Goal: Use online tool/utility: Utilize a website feature to perform a specific function

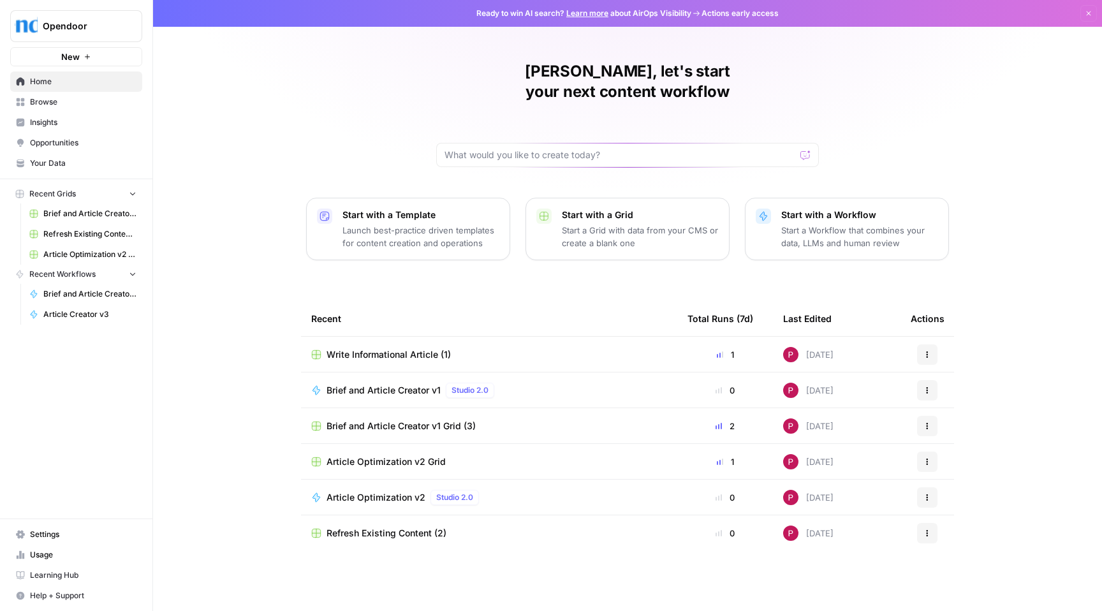
click at [635, 348] on div "Write Informational Article (1)" at bounding box center [489, 354] width 356 height 13
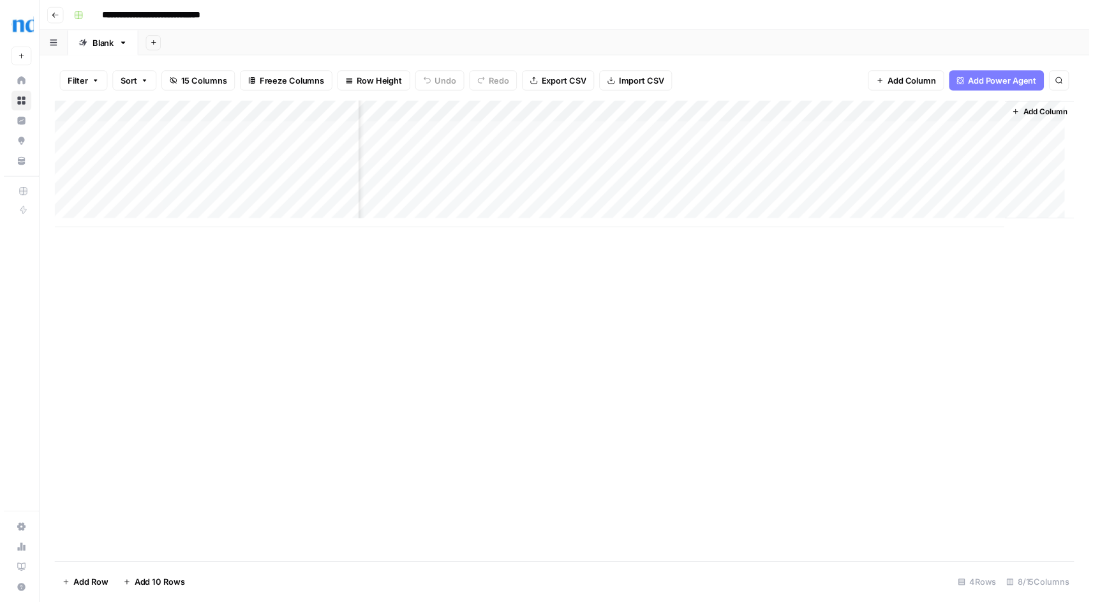
scroll to position [0, 389]
click at [979, 133] on div "Add Column" at bounding box center [569, 166] width 1035 height 129
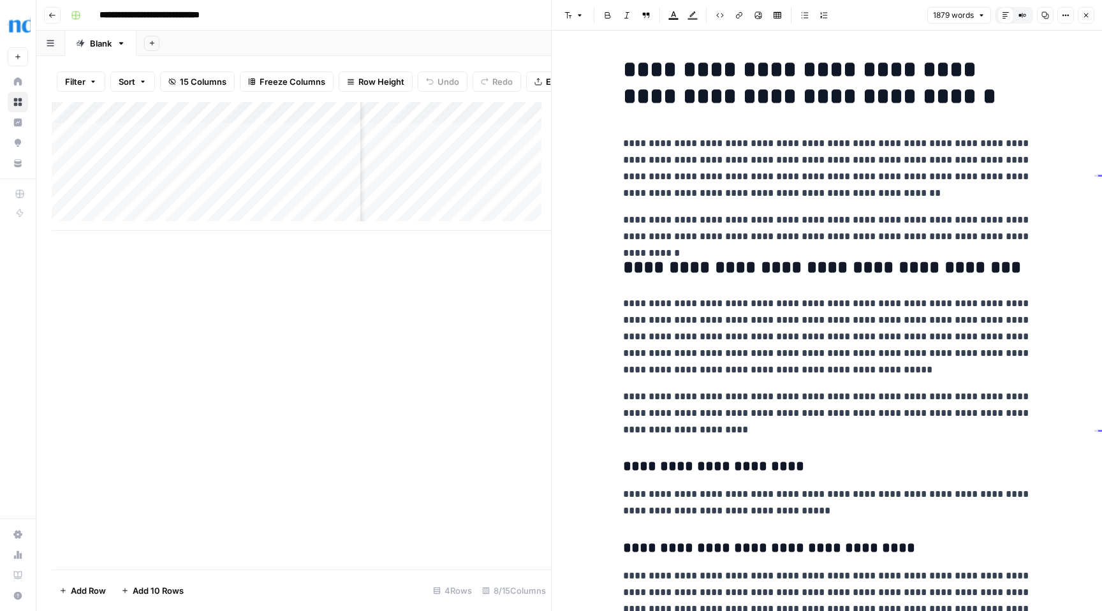
click at [1088, 15] on icon "button" at bounding box center [1086, 15] width 8 height 8
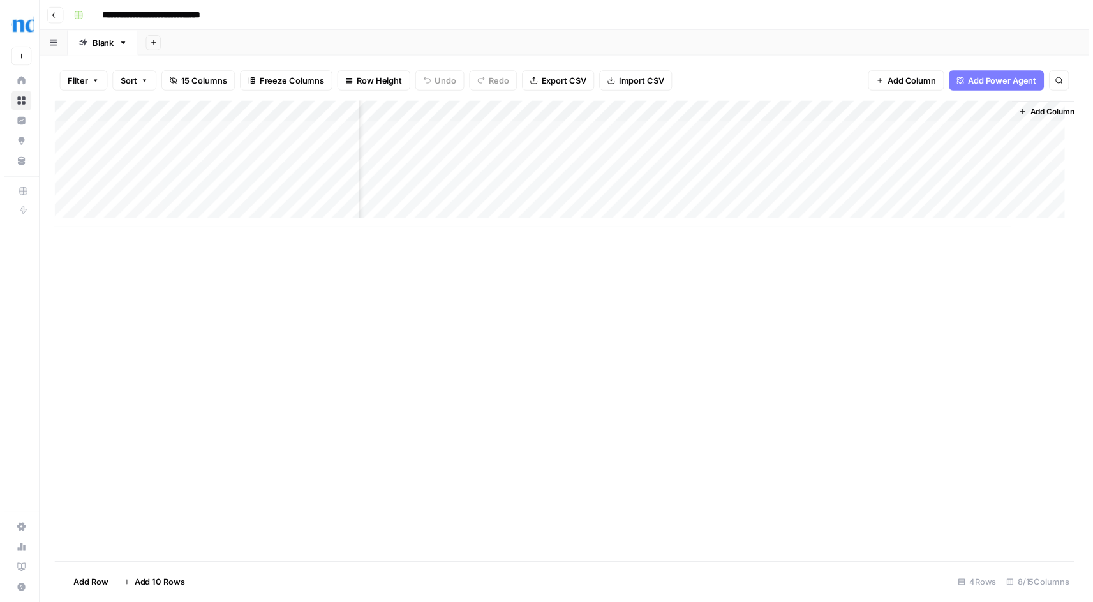
scroll to position [0, 389]
click at [977, 134] on div "Add Column" at bounding box center [569, 166] width 1035 height 129
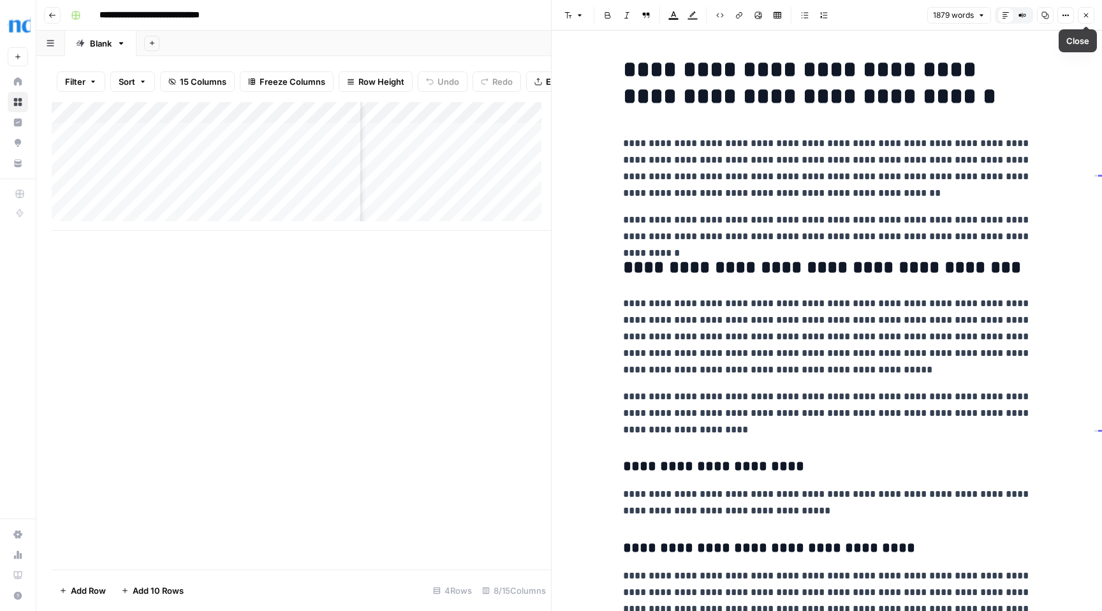
click at [1088, 16] on icon "button" at bounding box center [1086, 15] width 8 height 8
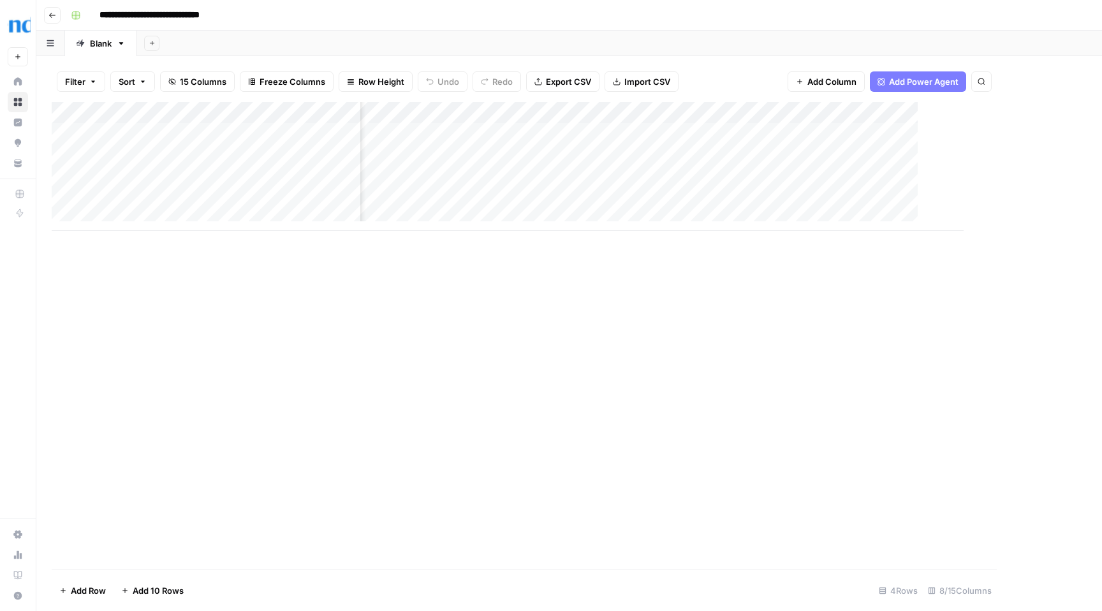
scroll to position [0, 374]
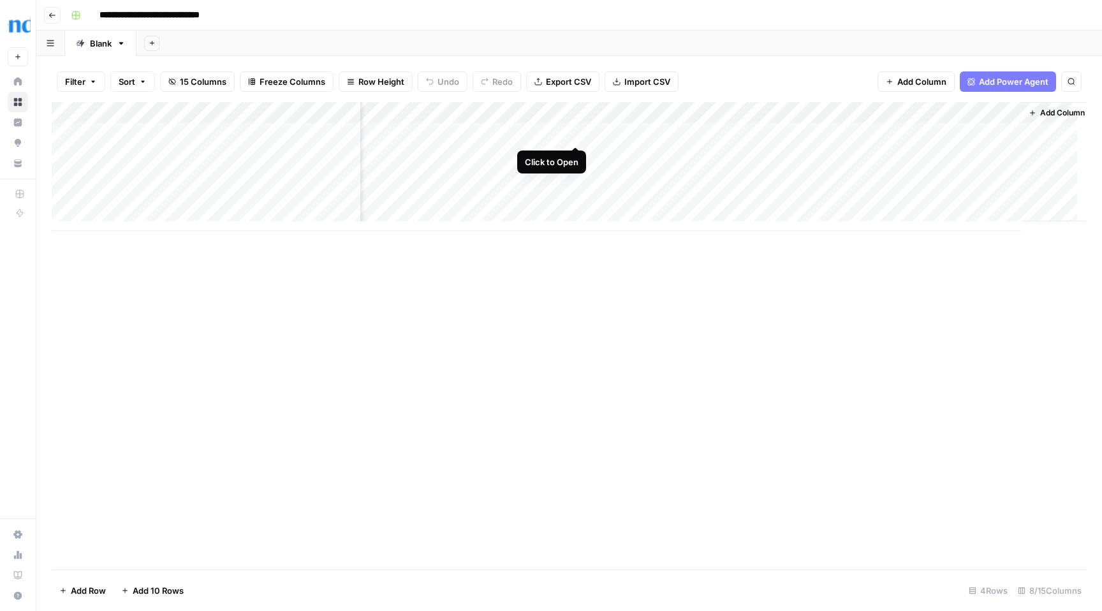
click at [579, 134] on div "Add Column" at bounding box center [569, 166] width 1035 height 129
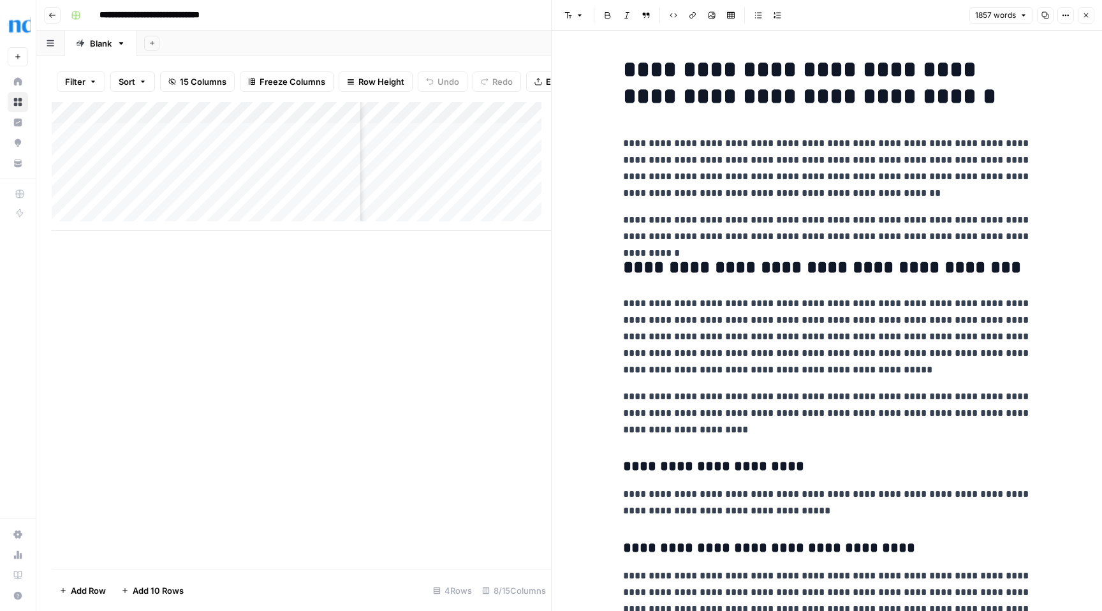
click at [1089, 17] on icon "button" at bounding box center [1086, 15] width 8 height 8
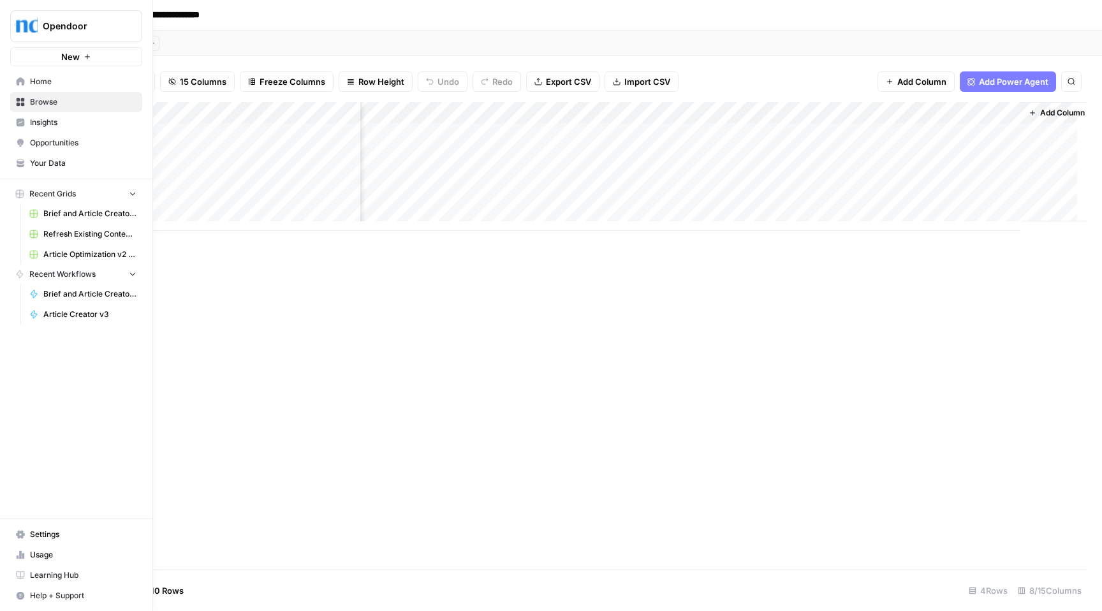
click at [75, 57] on span "New" at bounding box center [70, 56] width 18 height 13
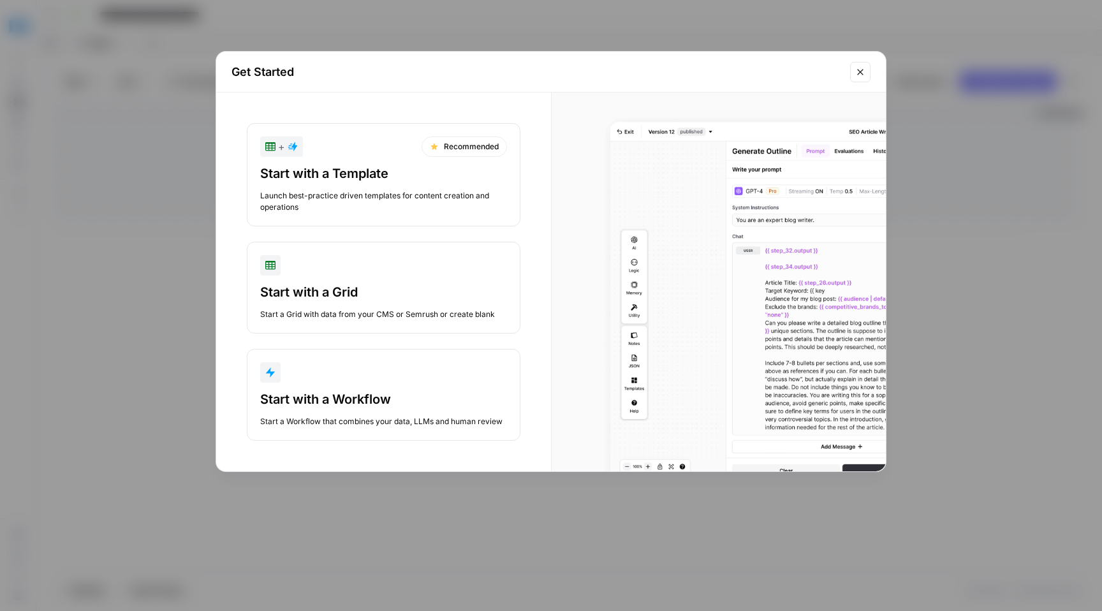
click at [365, 375] on div "button" at bounding box center [383, 372] width 247 height 20
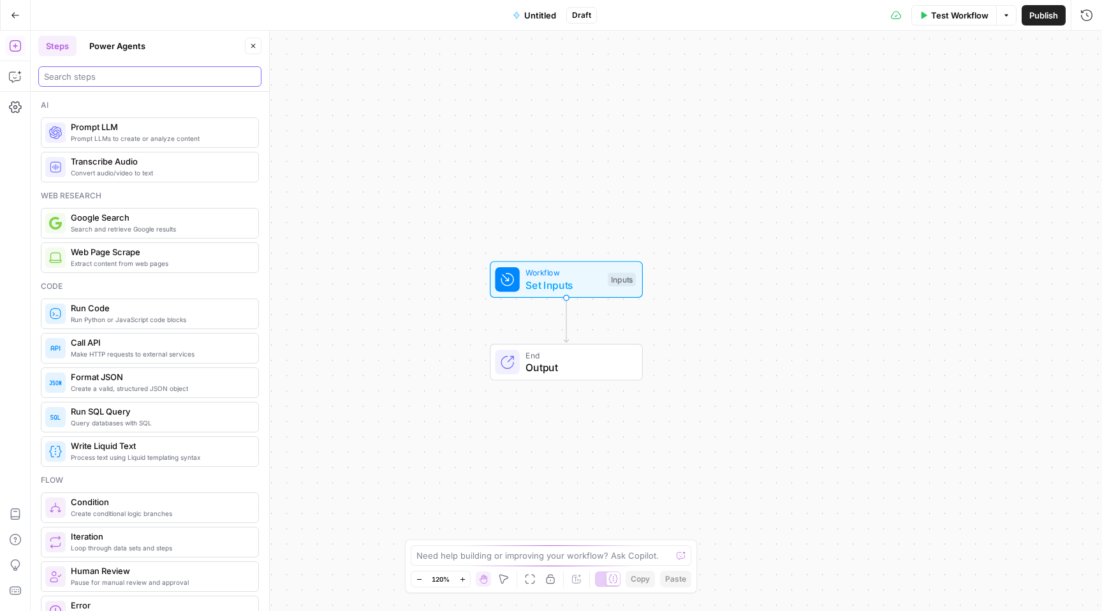
click at [144, 77] on input "search" at bounding box center [150, 76] width 212 height 13
click at [584, 557] on textarea at bounding box center [544, 555] width 255 height 13
click at [553, 554] on textarea "write an extended article, that exhoustes" at bounding box center [539, 555] width 244 height 13
click at [613, 556] on textarea "write an extended article, that exhaustes" at bounding box center [539, 555] width 244 height 13
drag, startPoint x: 664, startPoint y: 556, endPoint x: 392, endPoint y: 555, distance: 271.7
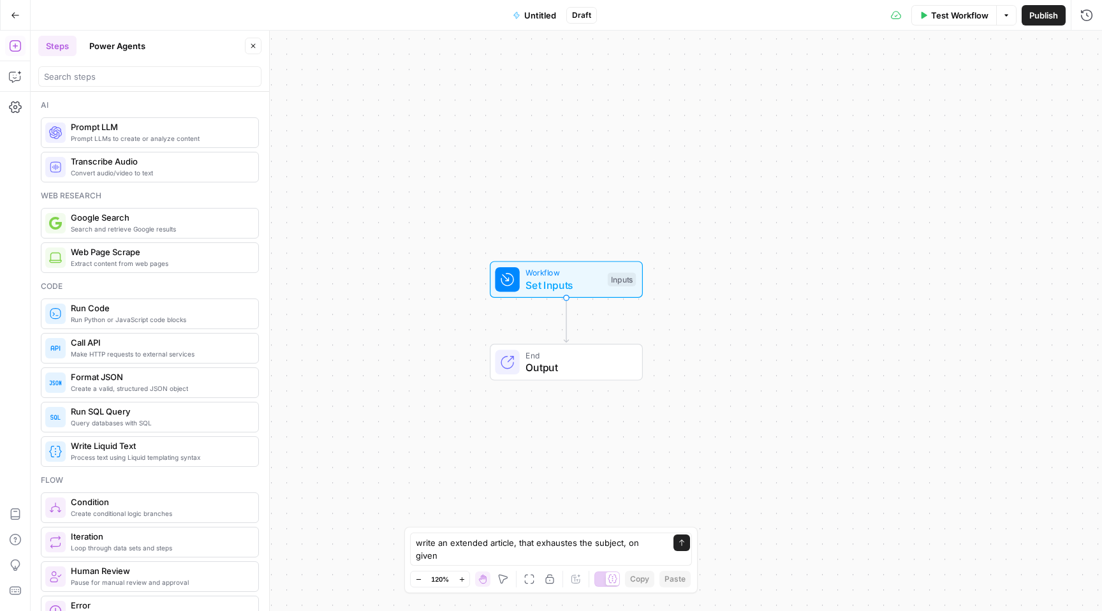
click at [392, 555] on body "Opendoor New Home Browse Insights Opportunities Your Data Recent Grids Brief an…" at bounding box center [551, 305] width 1102 height 611
copy body "Oops! Your window is too small AirOps is currently only supported on desktop de…"
click at [580, 552] on textarea "write an extended article, that exhaustes the subject, on given" at bounding box center [538, 549] width 245 height 26
paste textarea "for given keyword, include brand kit, however use brand mentions and products a…"
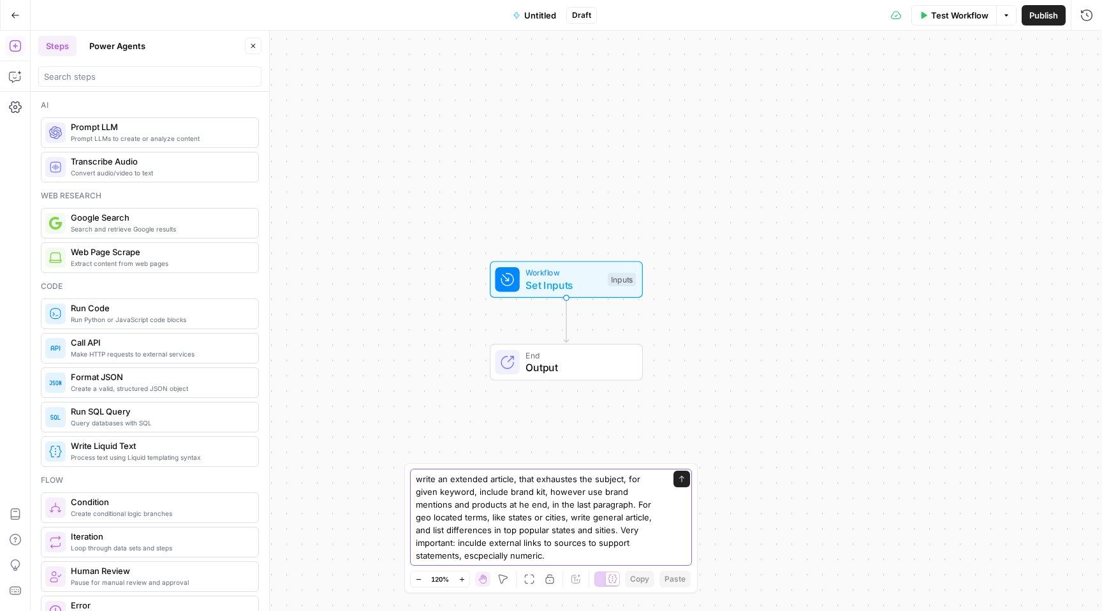
type textarea "write an extended article, that exhaustes the subject, for given keyword, inclu…"
click at [683, 473] on button "Send" at bounding box center [682, 479] width 17 height 17
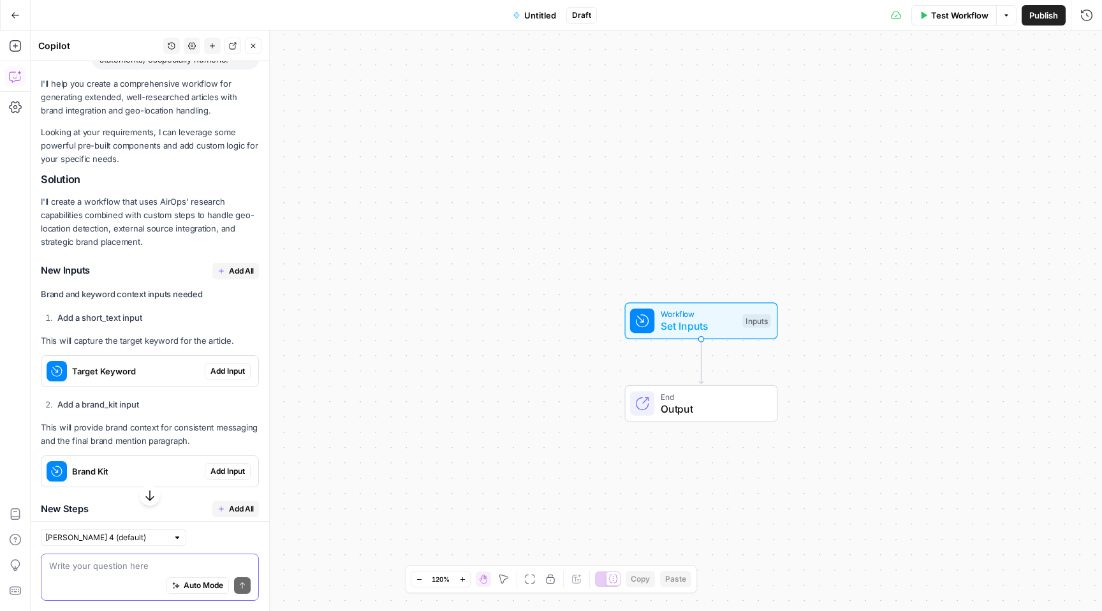
scroll to position [234, 0]
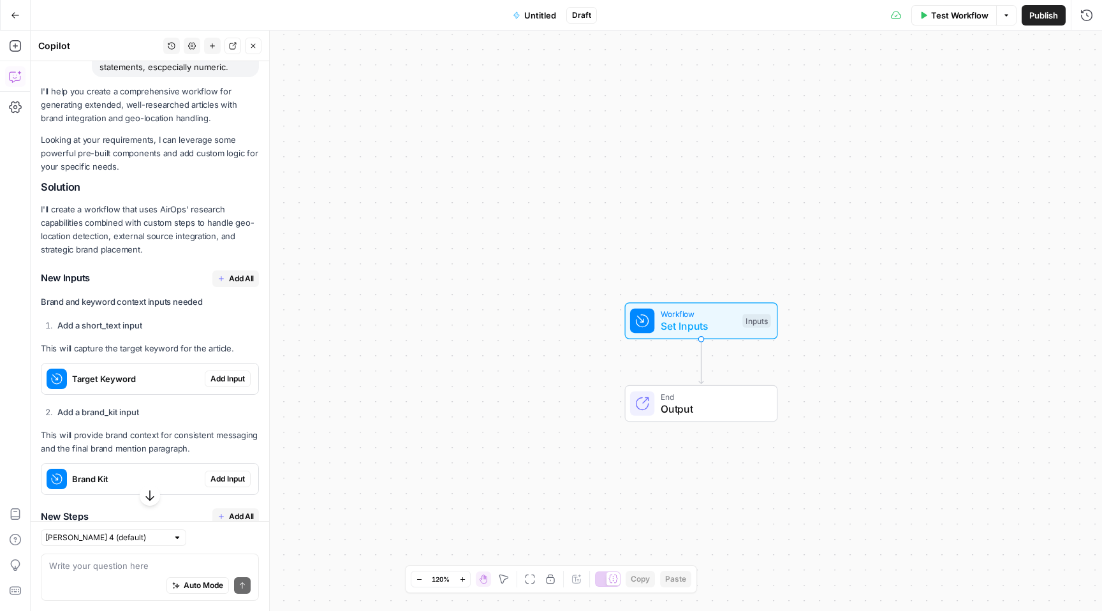
click at [233, 277] on span "Add All" at bounding box center [241, 278] width 25 height 11
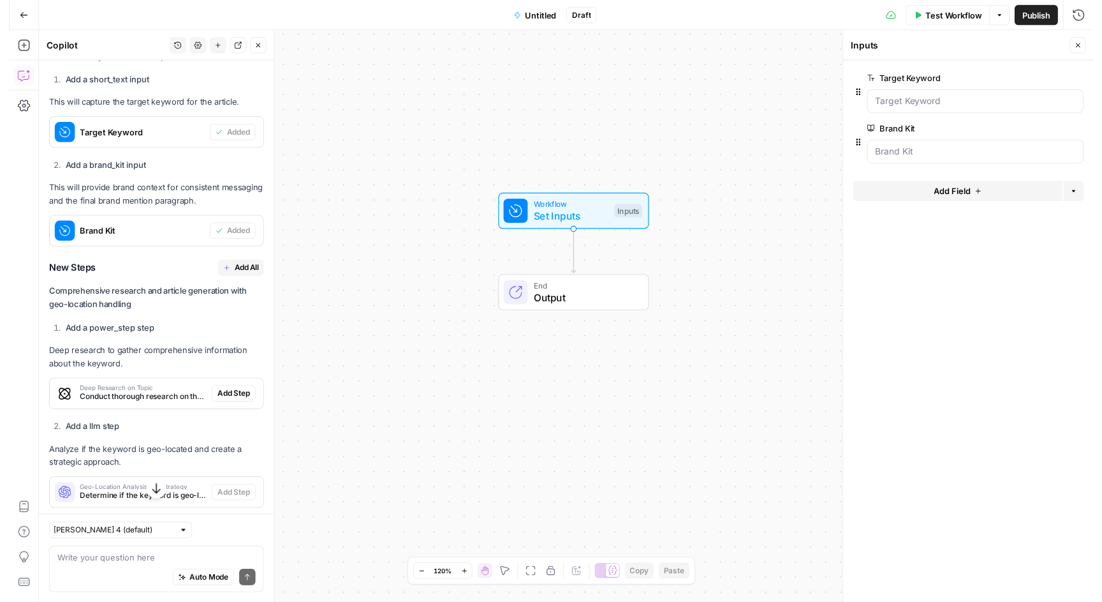
scroll to position [498, 0]
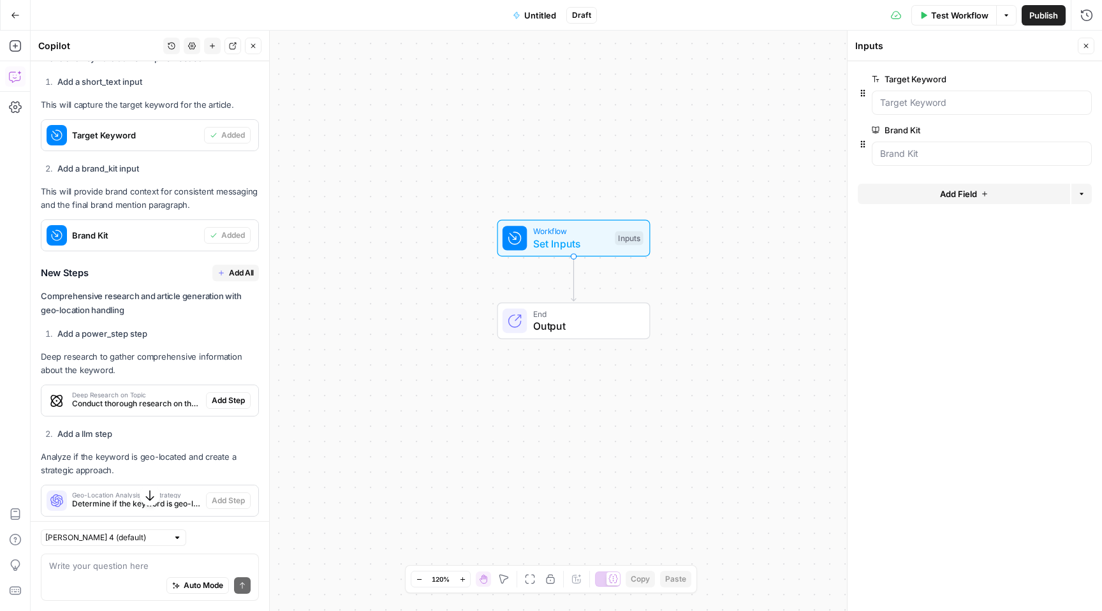
click at [229, 274] on span "Add All" at bounding box center [241, 272] width 25 height 11
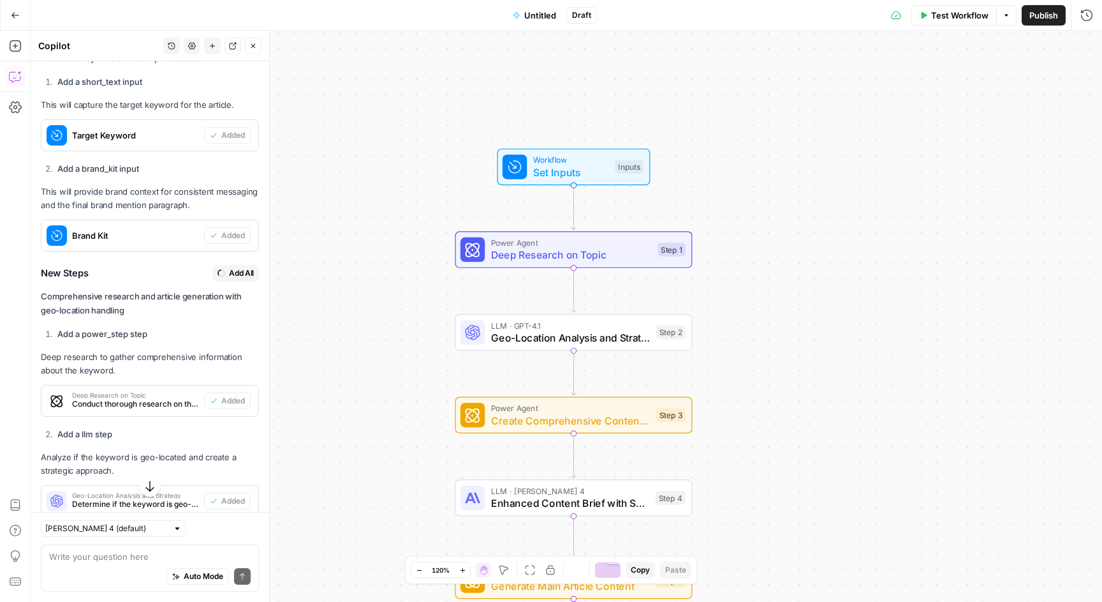
type textarea "Final Complete Article"
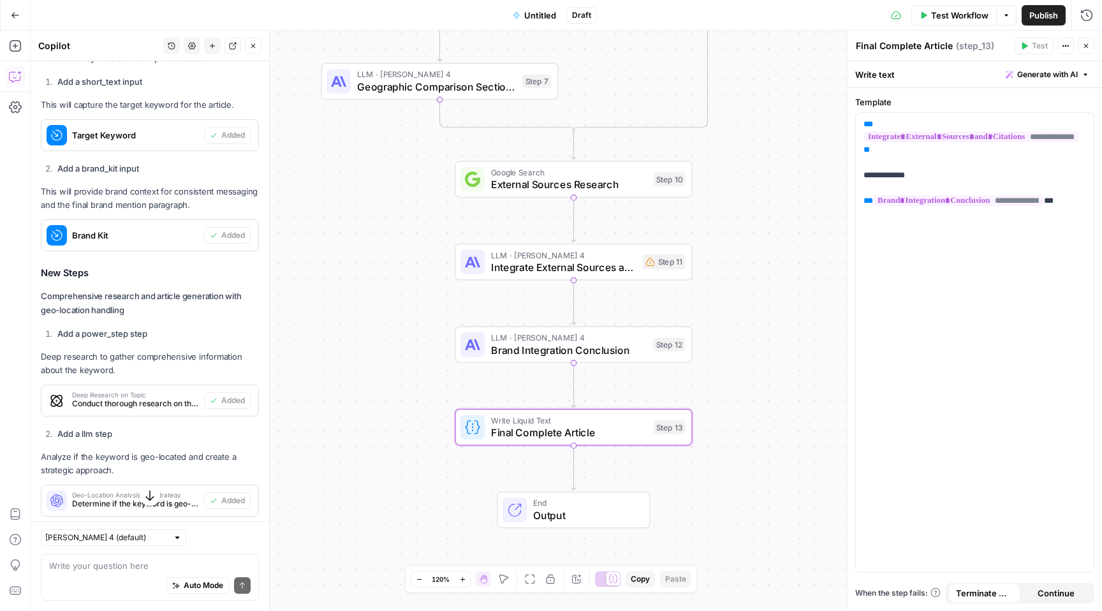
click at [957, 11] on span "Test Workflow" at bounding box center [959, 15] width 57 height 13
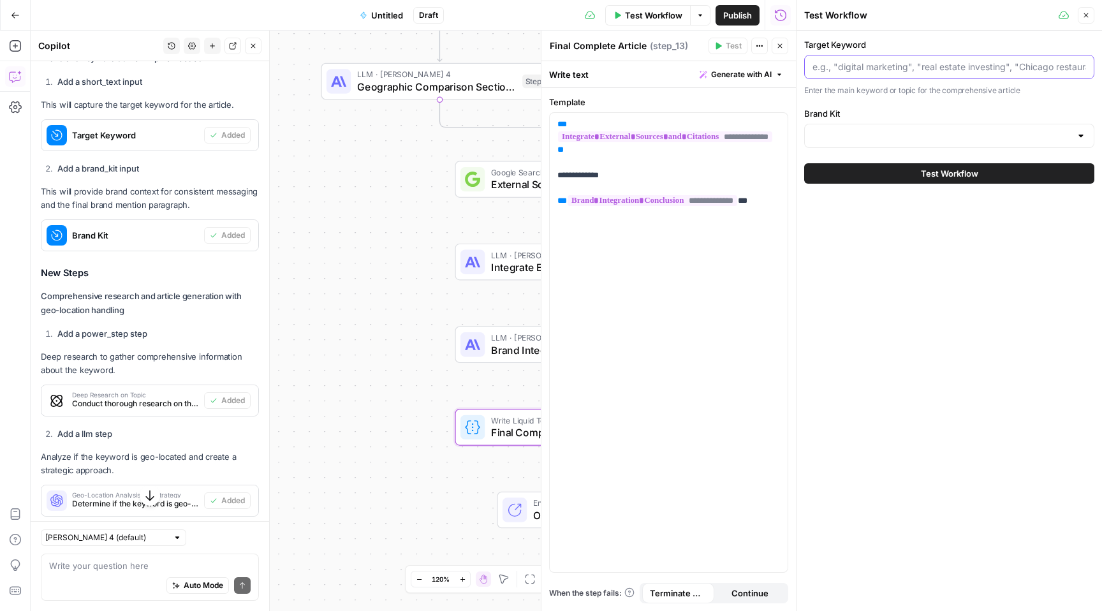
click at [899, 68] on input "Target Keyword" at bounding box center [950, 67] width 274 height 13
type input "How to become a real estate agent"
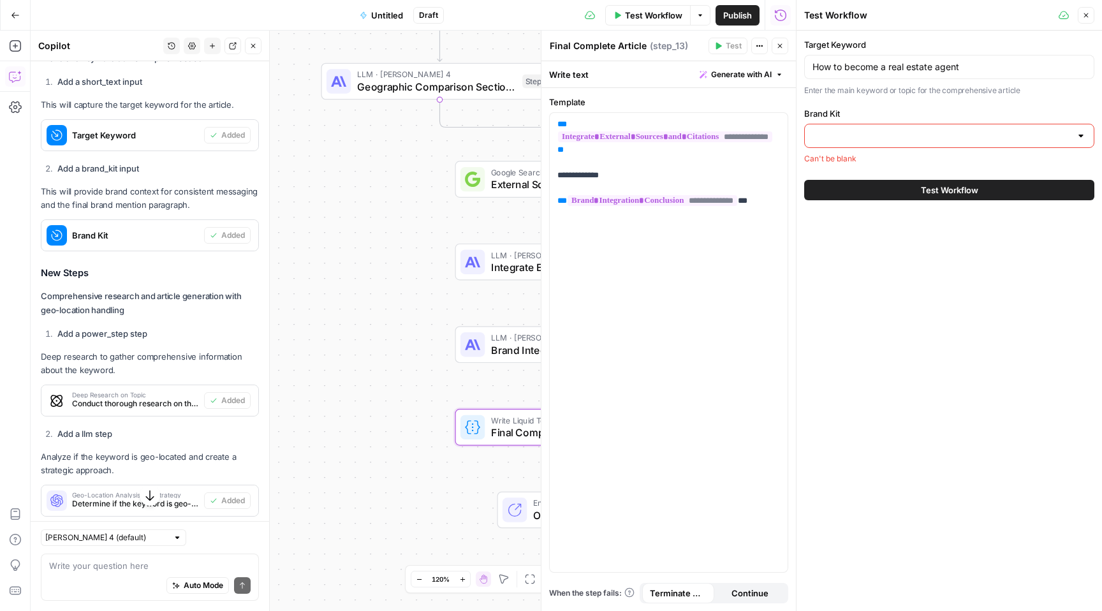
click at [911, 135] on input "Brand Kit" at bounding box center [942, 135] width 258 height 13
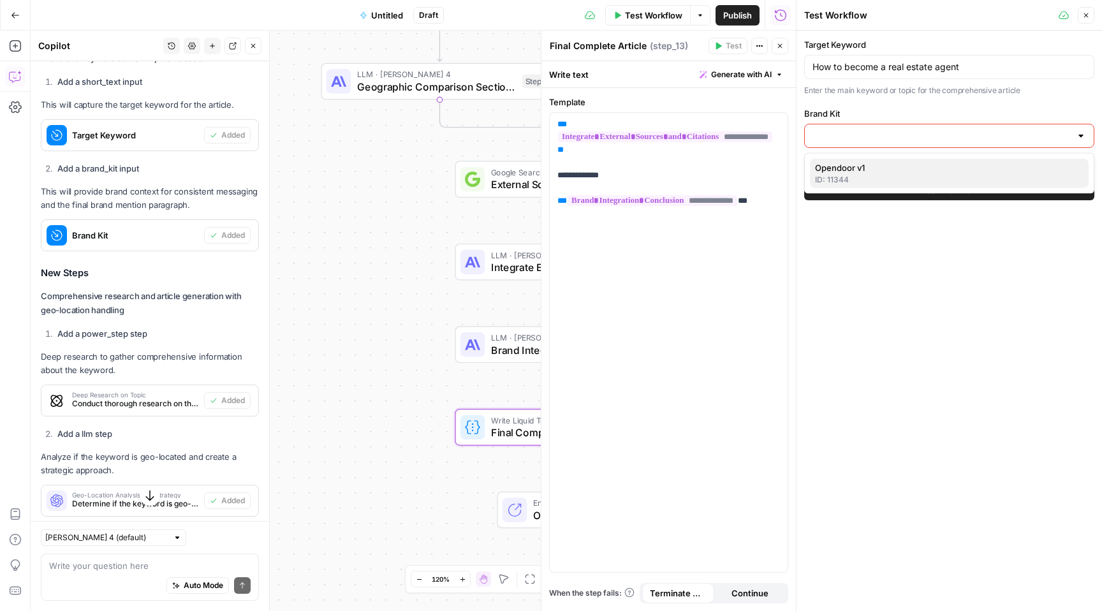
click at [885, 165] on span "Opendoor v1" at bounding box center [946, 167] width 263 height 13
type input "Opendoor v1"
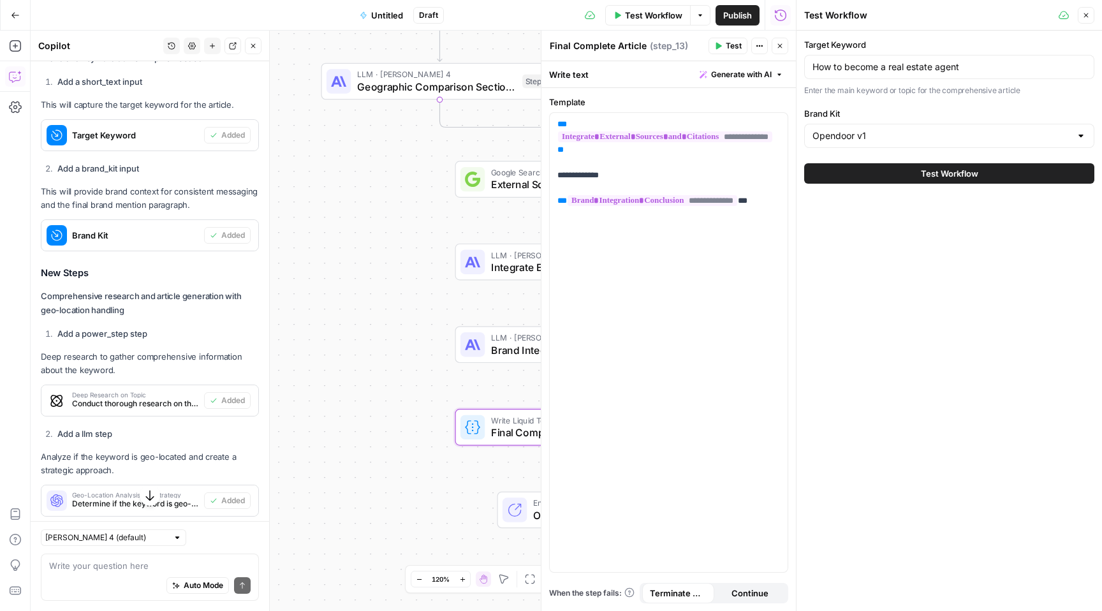
click at [945, 175] on span "Test Workflow" at bounding box center [949, 173] width 57 height 13
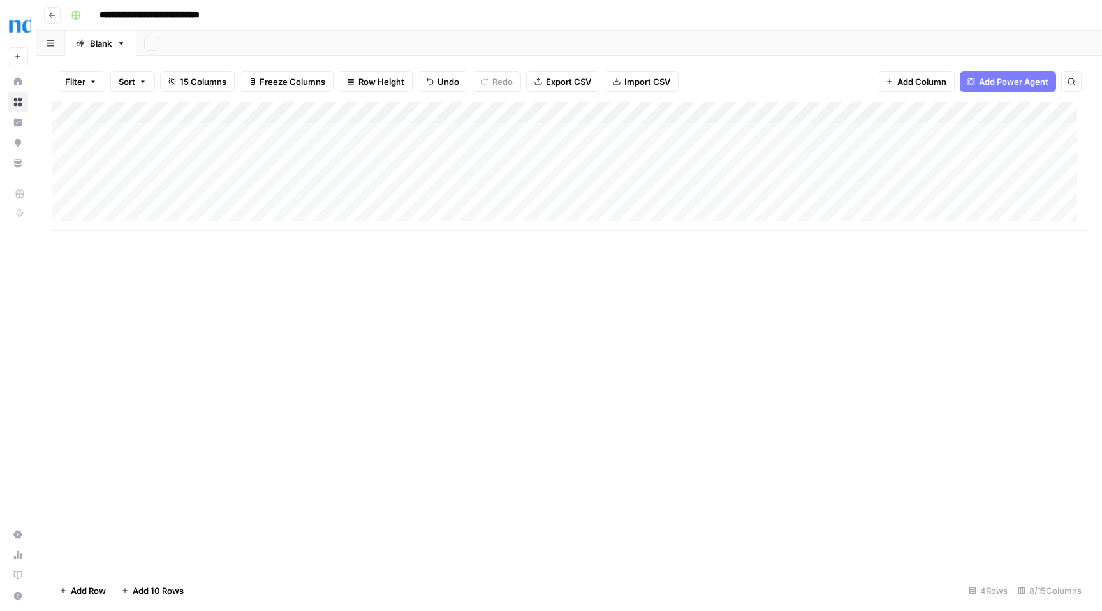
scroll to position [3, 0]
click at [651, 151] on div "Add Column" at bounding box center [569, 166] width 1035 height 129
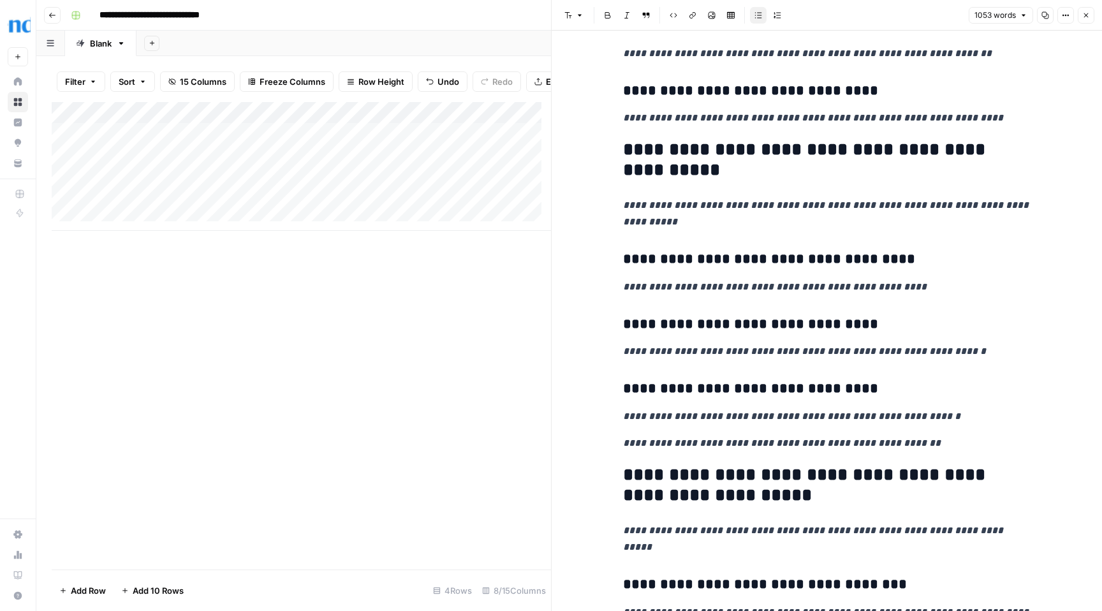
scroll to position [2638, 0]
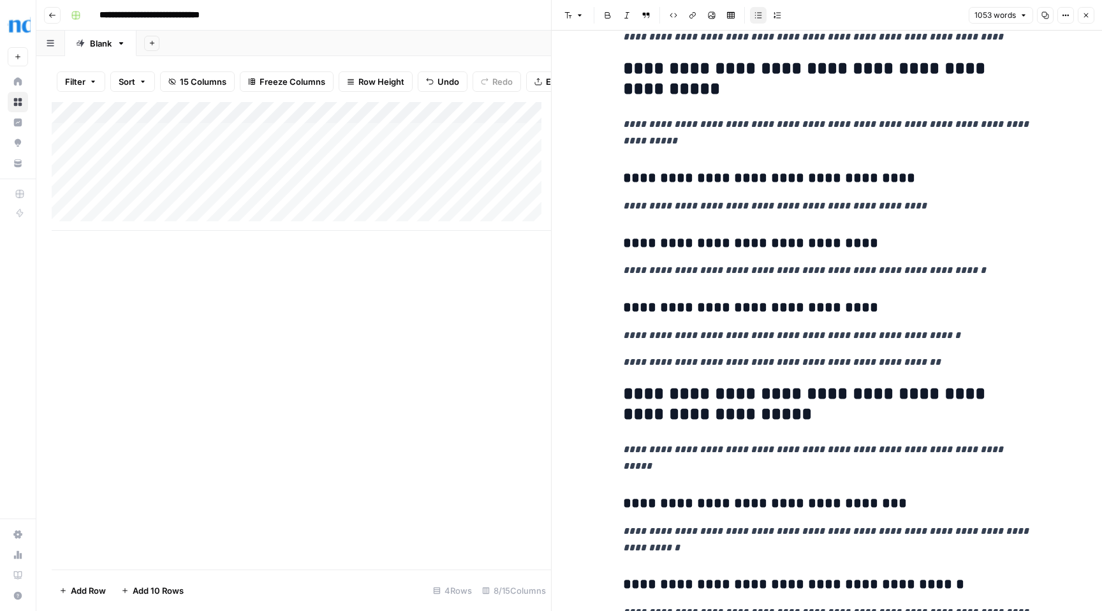
click at [1086, 17] on icon "button" at bounding box center [1086, 15] width 8 height 8
